Goal: Information Seeking & Learning: Learn about a topic

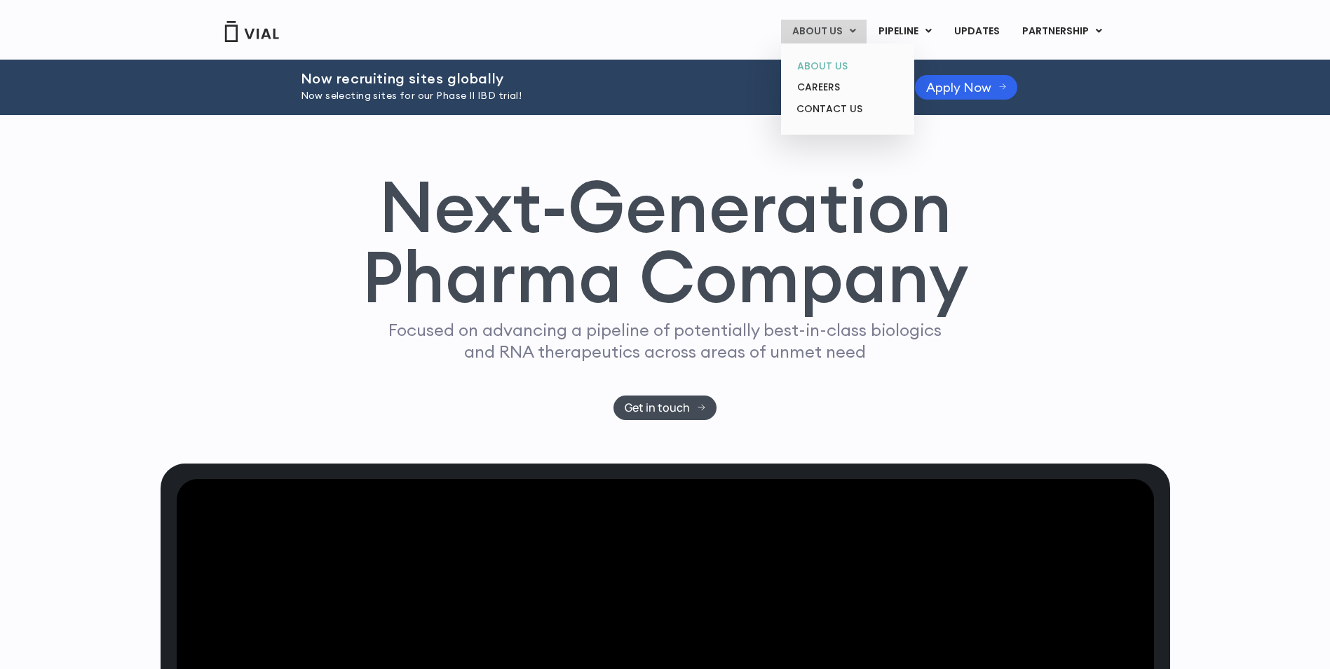
click at [825, 60] on link "ABOUT US" at bounding box center [847, 66] width 123 height 22
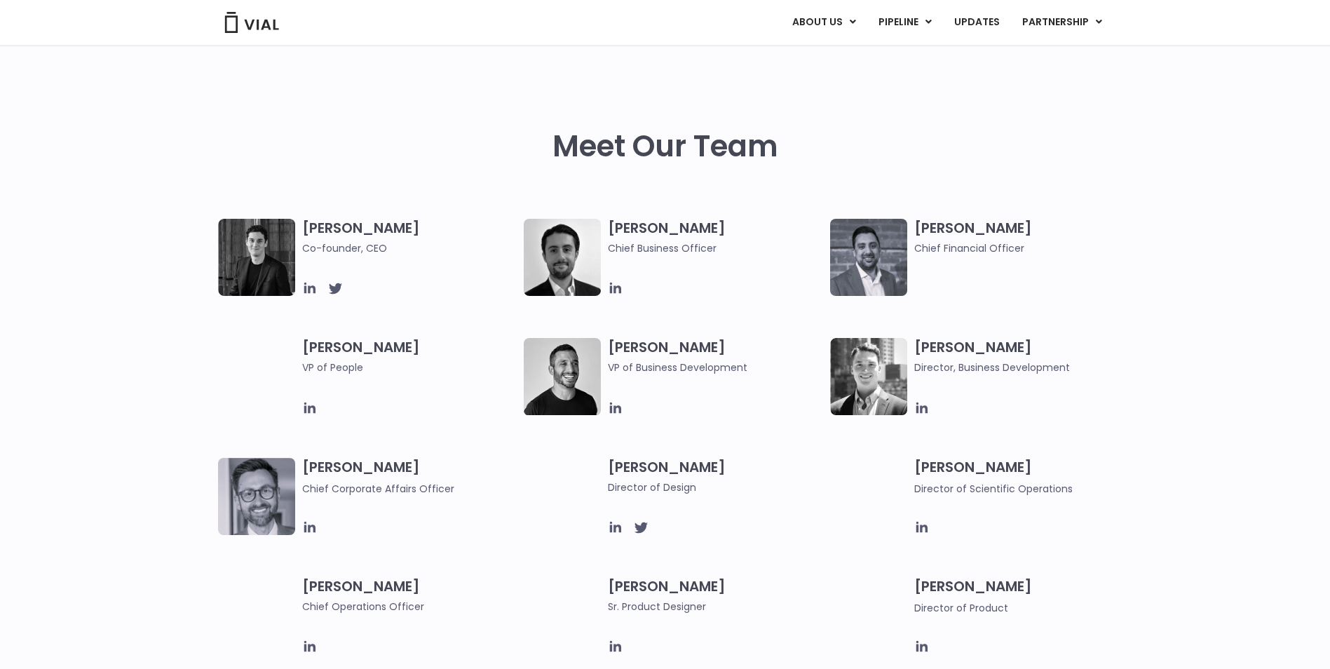
scroll to position [631, 0]
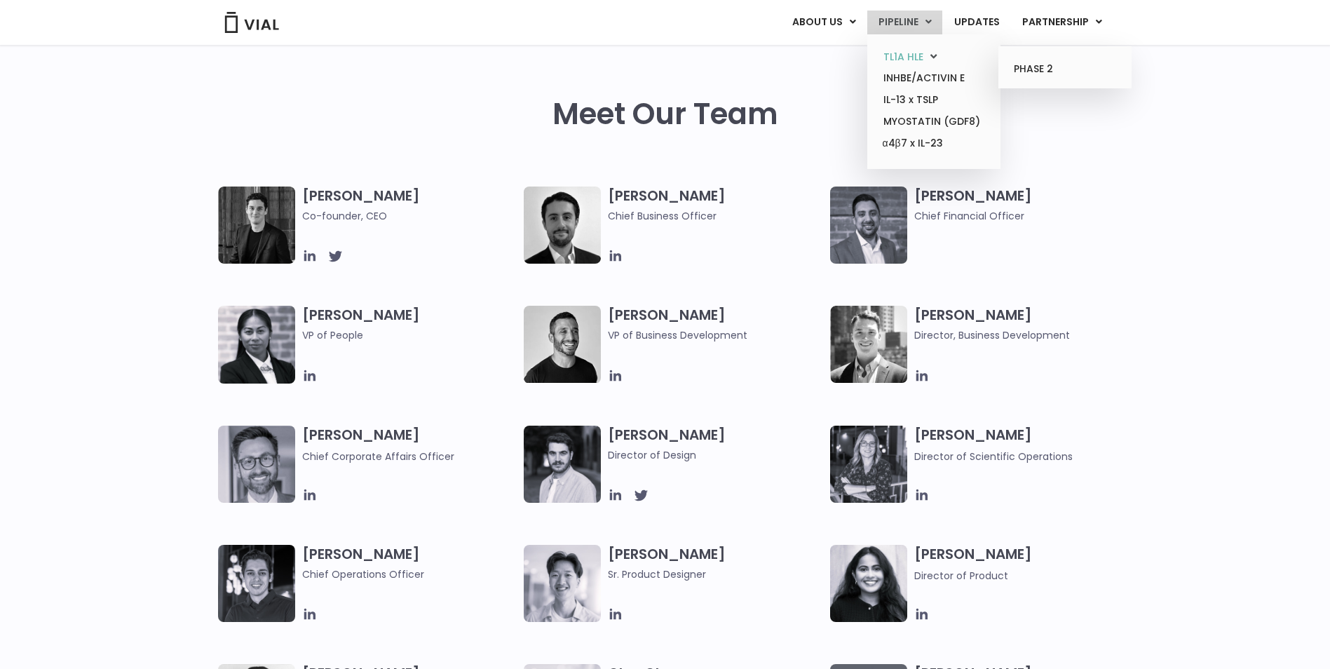
click at [929, 50] on link "TL1A HLE" at bounding box center [933, 57] width 123 height 22
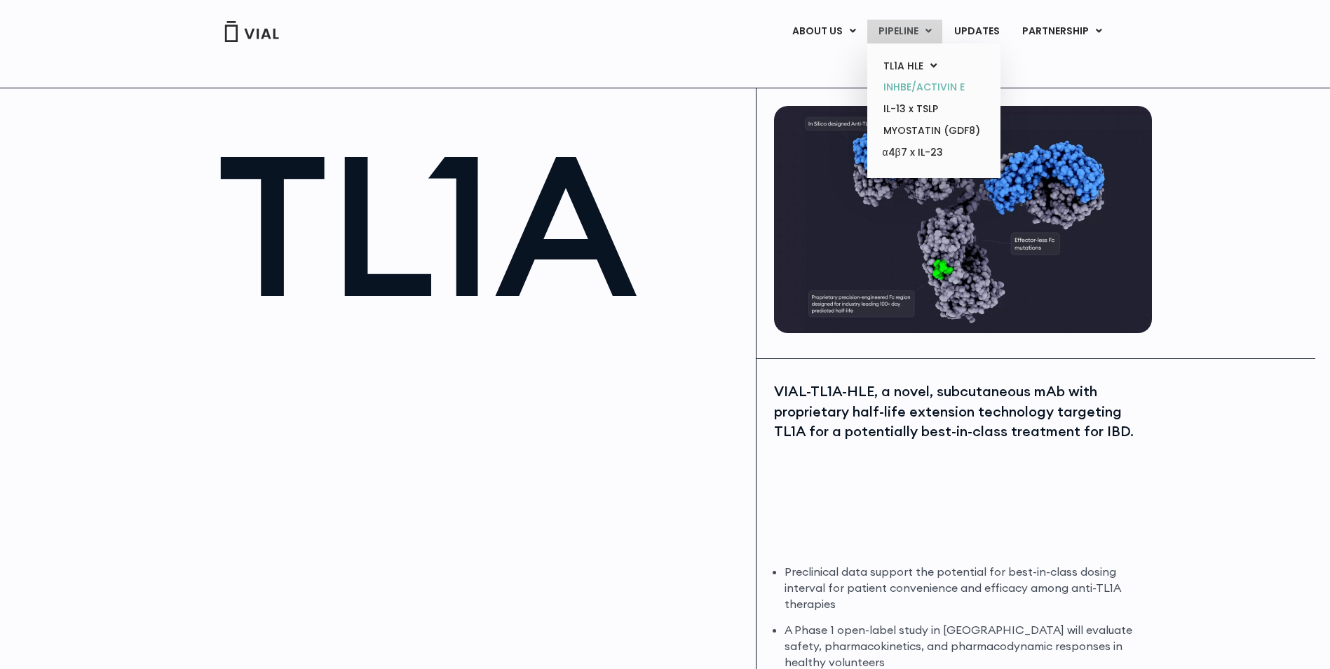
click at [893, 83] on link "INHBE/ACTIVIN E" at bounding box center [933, 87] width 123 height 22
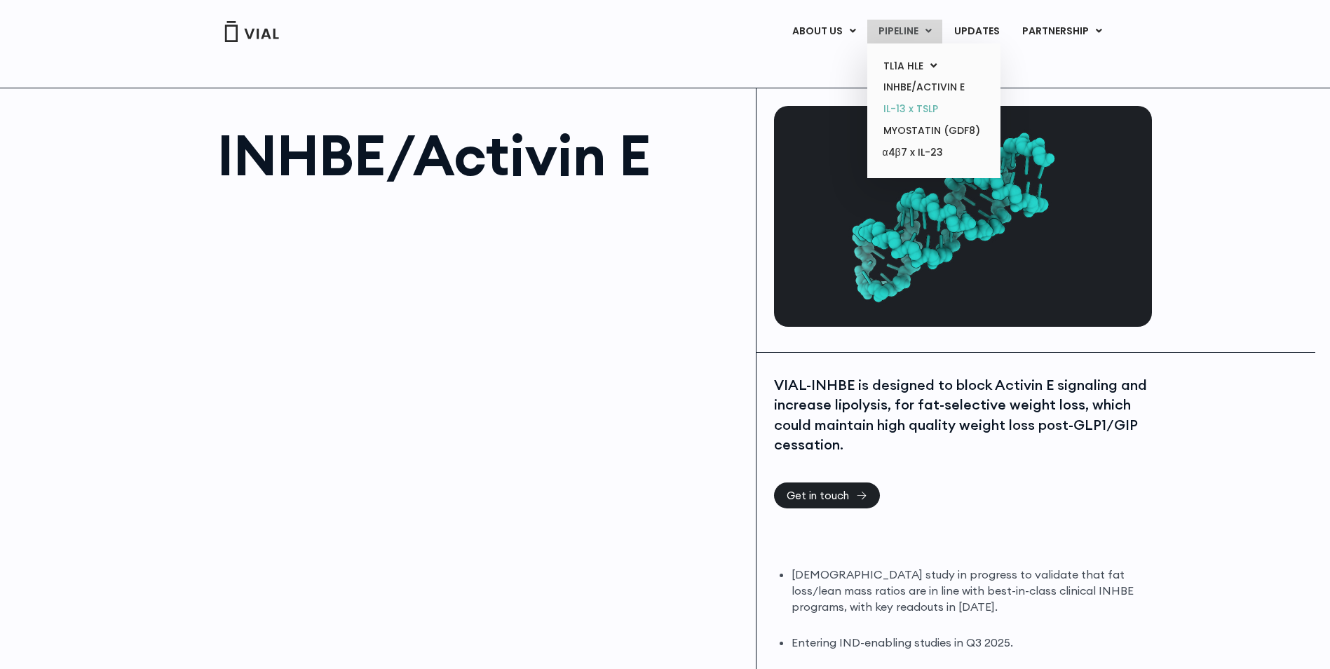
click at [923, 107] on link "IL-13 x TSLP" at bounding box center [933, 109] width 123 height 22
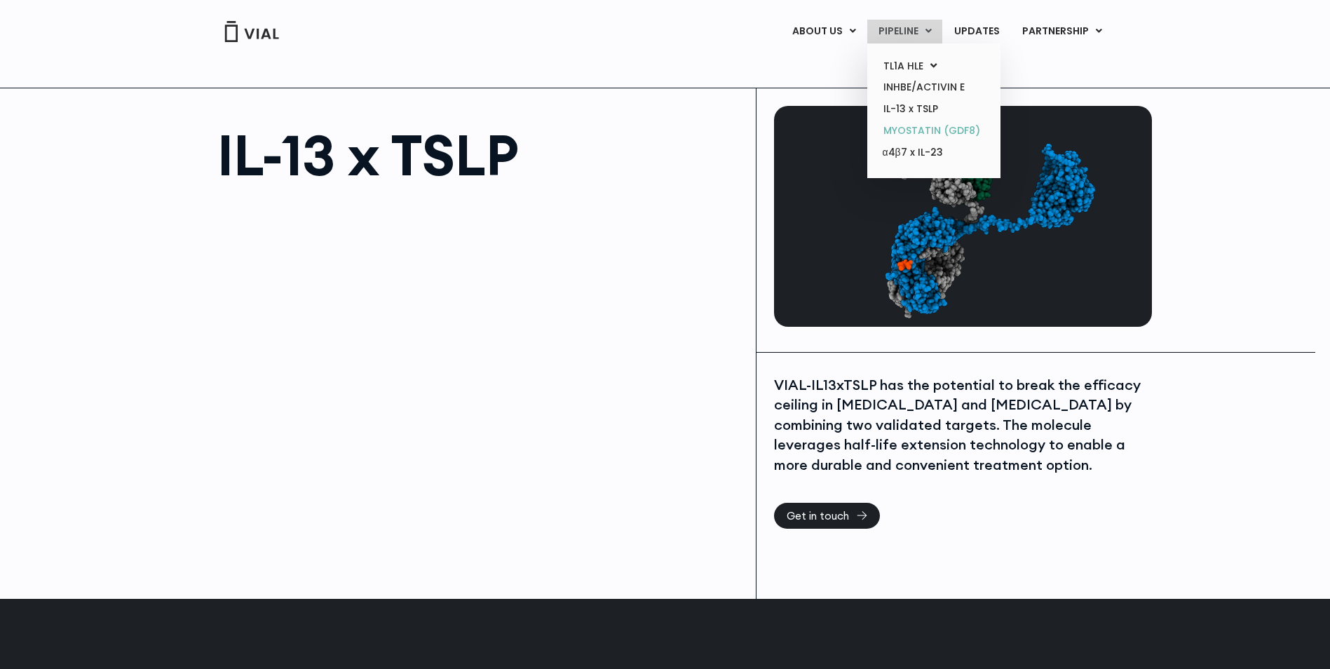
click at [922, 125] on link "MYOSTATIN (GDF8)" at bounding box center [933, 131] width 123 height 22
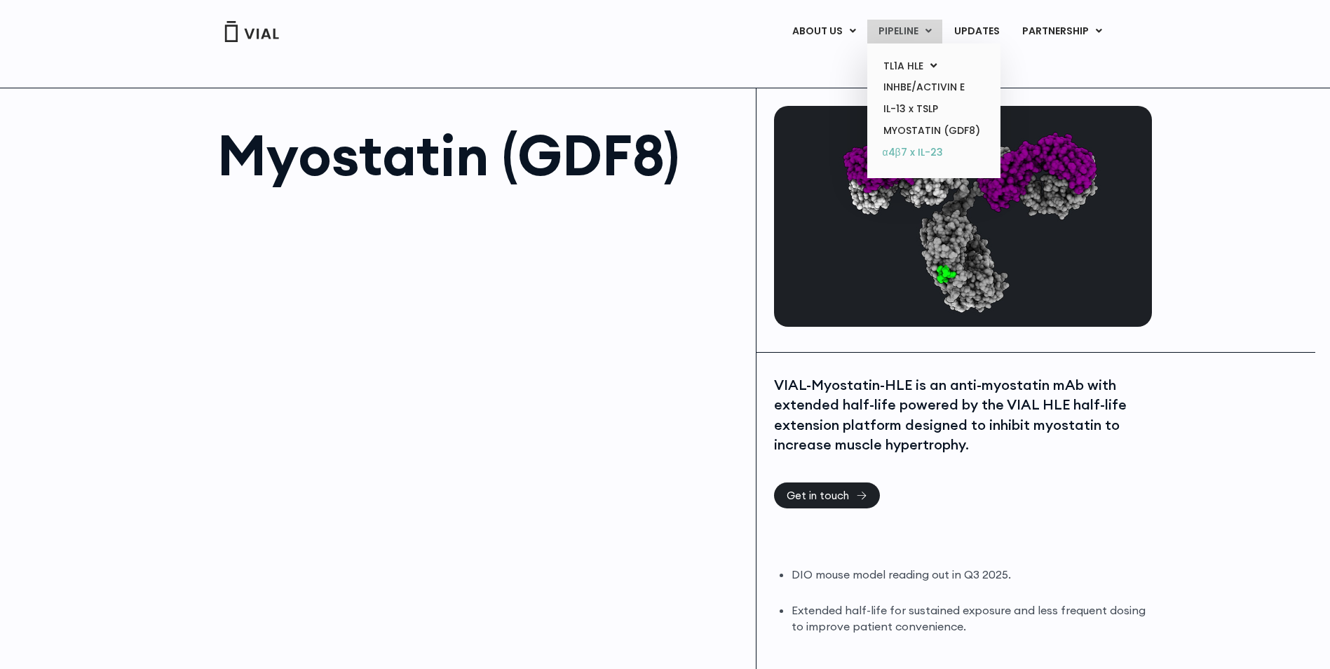
click at [927, 144] on link "α4β7 x IL-23" at bounding box center [933, 153] width 123 height 22
